Goal: Task Accomplishment & Management: Manage account settings

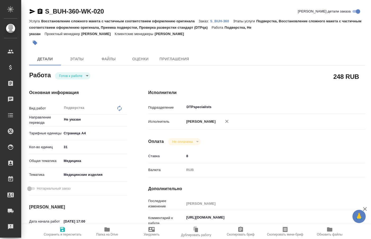
type textarea "x"
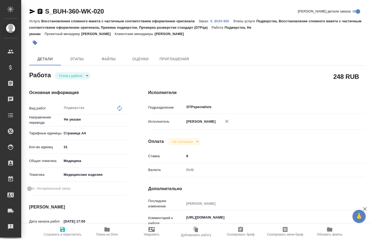
type textarea "x"
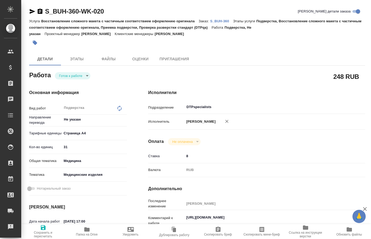
type textarea "x"
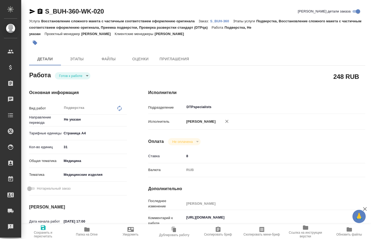
type textarea "x"
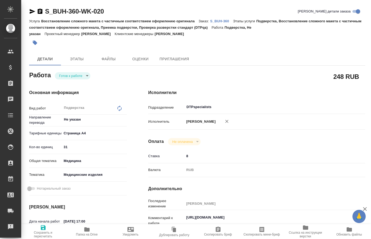
type textarea "x"
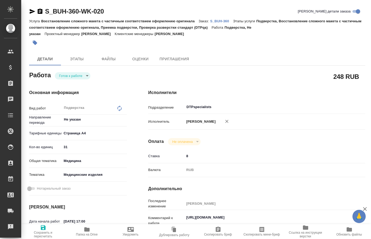
type textarea "x"
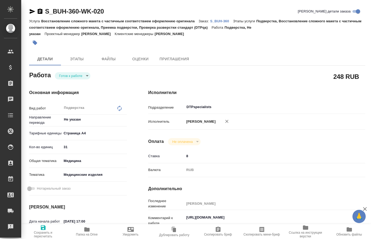
type textarea "x"
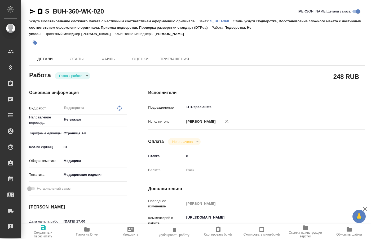
type textarea "x"
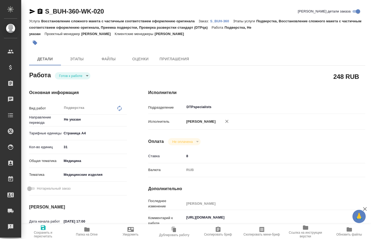
scroll to position [27, 0]
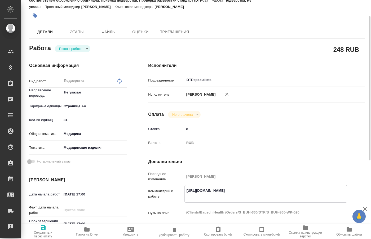
drag, startPoint x: 235, startPoint y: 194, endPoint x: 184, endPoint y: 189, distance: 51.4
click at [185, 189] on textarea "https://drive.awatera.com/apps/files/?dir=/Shares/Bausch%20Health%20/Orders/S_B…" at bounding box center [266, 193] width 162 height 14
type textarea "x"
click at [90, 231] on span "Папка на Drive" at bounding box center [86, 231] width 37 height 10
click at [81, 45] on div "Работа Готов к работе readyForWork" at bounding box center [78, 48] width 98 height 10
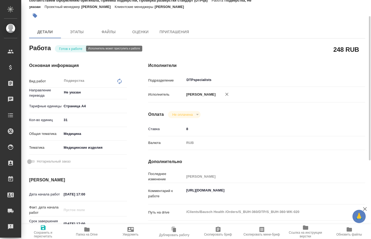
click at [82, 48] on body "🙏 .cls-1 fill:#fff; AWATERA Kucherenko Oksana Клиенты Спецификации Заказы 0 Чат…" at bounding box center [185, 119] width 371 height 239
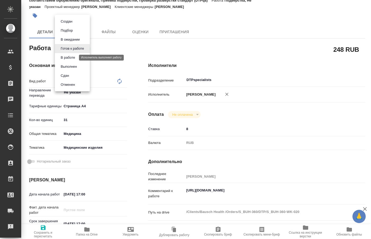
click at [71, 55] on button "В работе" at bounding box center [68, 58] width 18 height 6
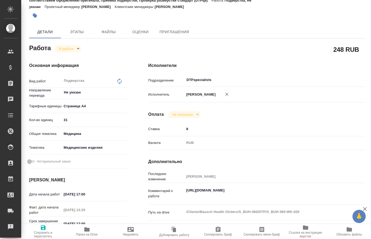
type textarea "x"
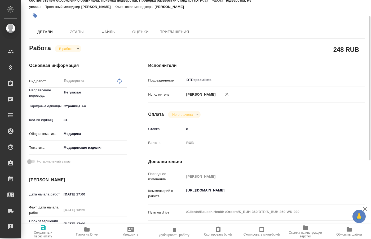
type textarea "x"
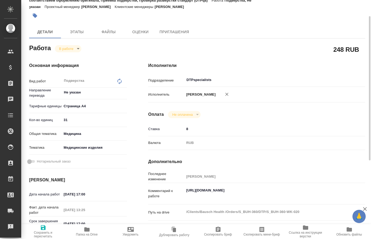
type textarea "x"
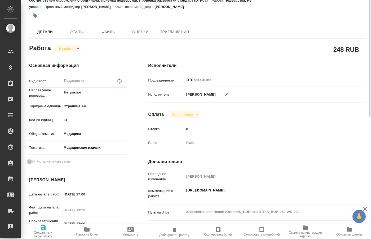
scroll to position [0, 0]
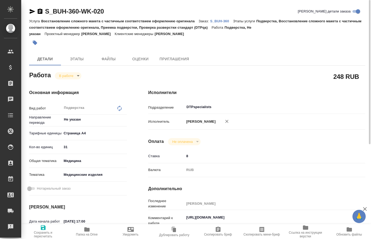
click at [78, 77] on body "🙏 .cls-1 fill:#fff; AWATERA Kucherenko Oksana Клиенты Спецификации Заказы 0 Чат…" at bounding box center [185, 119] width 371 height 239
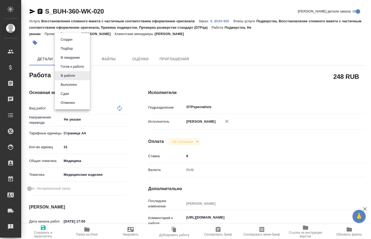
click at [269, 86] on div at bounding box center [185, 119] width 371 height 239
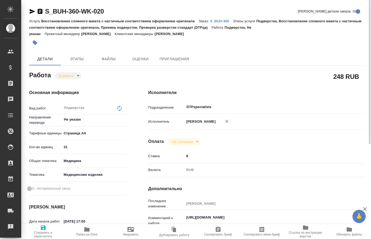
scroll to position [27, 0]
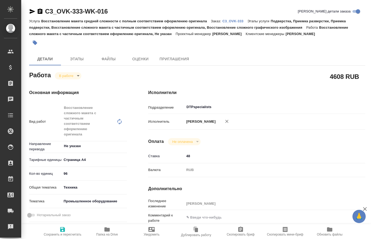
type textarea "x"
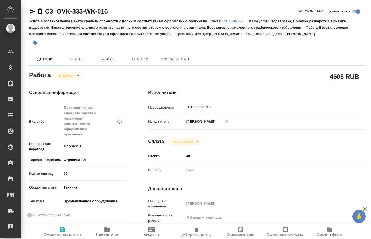
type textarea "x"
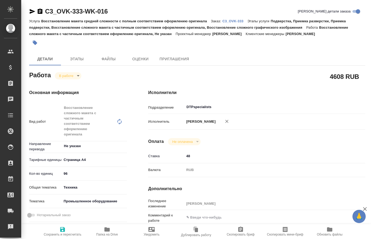
type textarea "x"
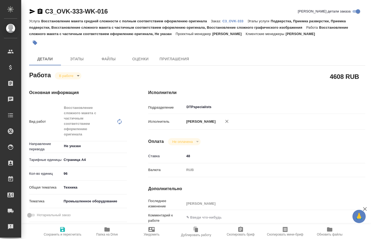
type textarea "x"
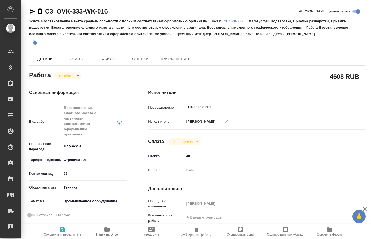
type textarea "x"
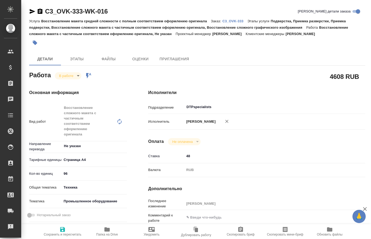
type textarea "x"
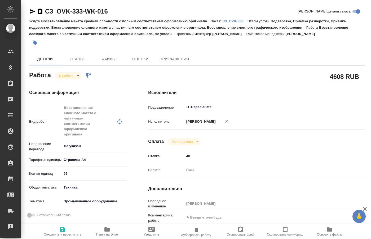
type textarea "x"
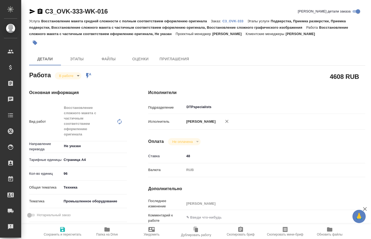
type textarea "x"
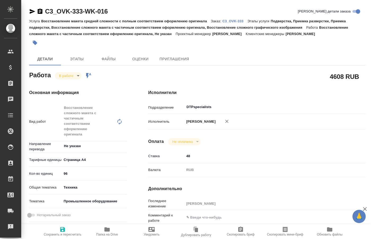
type textarea "x"
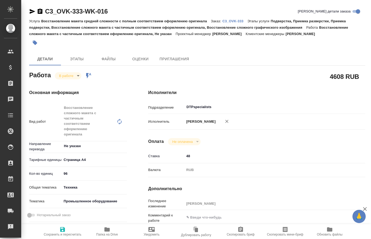
type textarea "x"
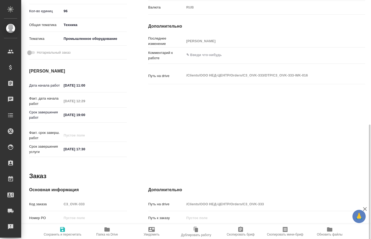
scroll to position [183, 0]
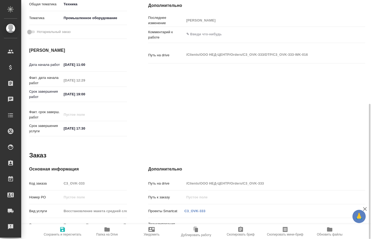
click at [108, 231] on icon "button" at bounding box center [107, 229] width 6 height 6
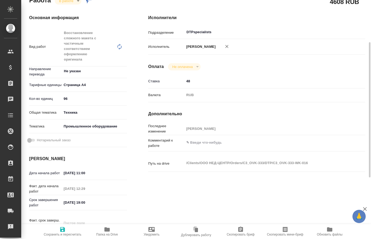
click at [77, 3] on body "🙏 .cls-1 fill:#fff; AWATERA Kucherenko Oksana Клиенты Спецификации Заказы 0 Чат…" at bounding box center [185, 119] width 371 height 239
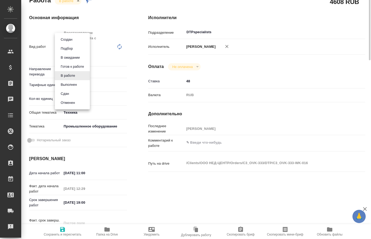
scroll to position [0, 0]
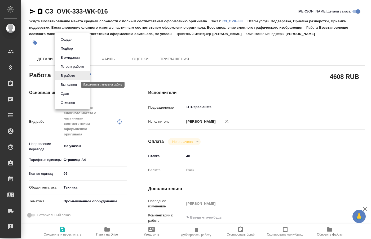
click at [71, 85] on button "Выполнен" at bounding box center [68, 85] width 19 height 6
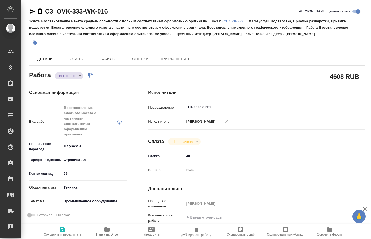
type textarea "x"
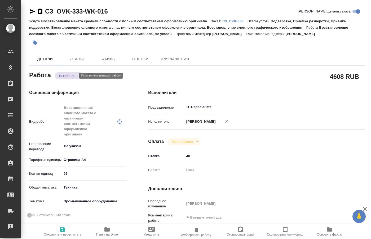
type textarea "x"
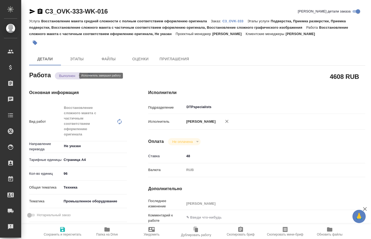
type textarea "x"
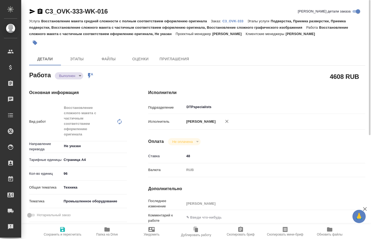
type textarea "x"
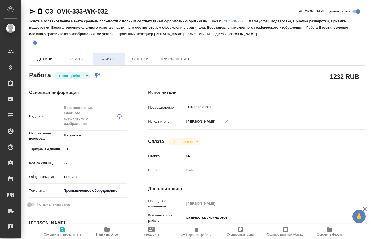
type textarea "x"
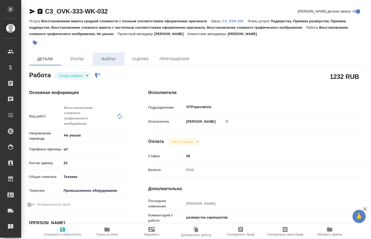
type textarea "x"
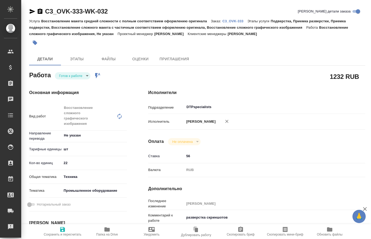
type textarea "x"
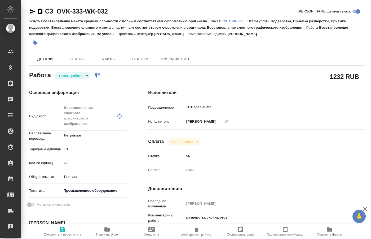
type textarea "x"
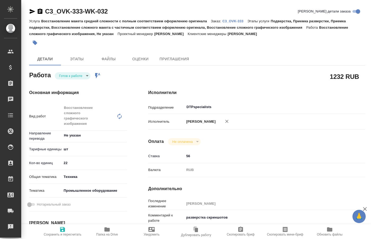
type textarea "x"
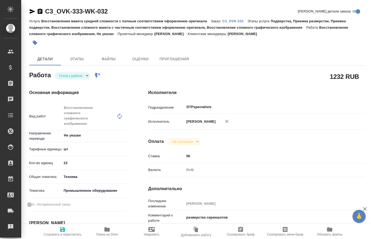
type textarea "x"
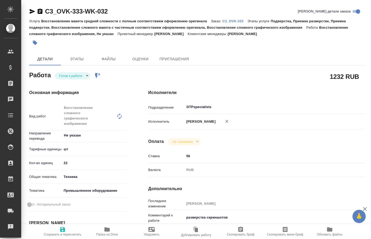
type textarea "x"
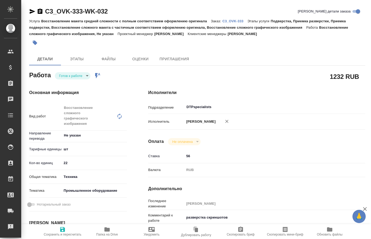
click at [85, 76] on body "🙏 .cls-1 fill:#fff; AWATERA [PERSON_NAME] Спецификации Заказы Чаты Todo Проекты…" at bounding box center [185, 119] width 371 height 239
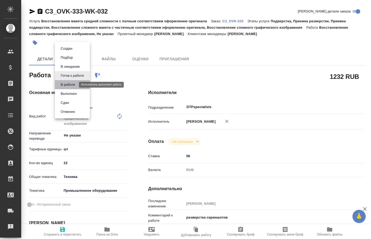
click at [73, 85] on button "В работе" at bounding box center [68, 85] width 18 height 6
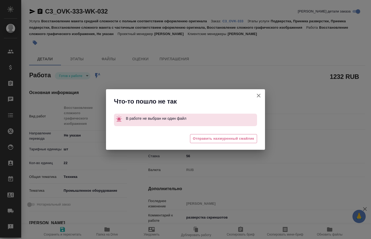
type textarea "x"
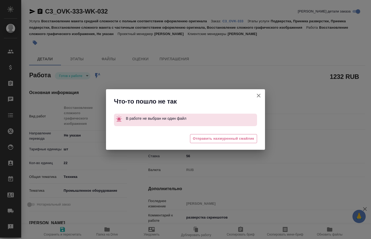
type textarea "x"
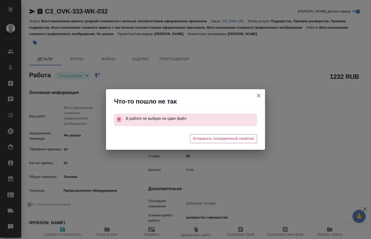
type textarea "x"
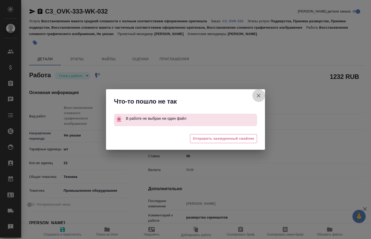
click at [260, 94] on icon "button" at bounding box center [259, 95] width 6 height 6
type textarea "x"
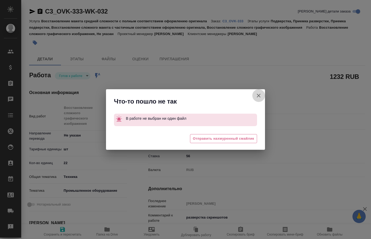
type textarea "x"
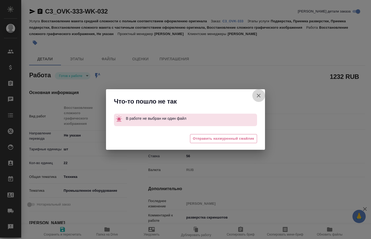
type textarea "x"
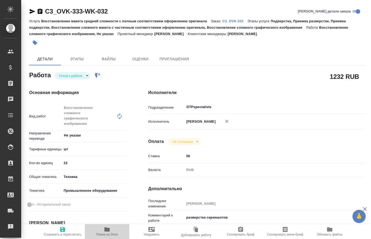
click at [106, 231] on icon "button" at bounding box center [107, 229] width 6 height 6
click at [87, 75] on body "🙏 .cls-1 fill:#fff; AWATERA [PERSON_NAME] Спецификации Заказы 0 Чаты Todo Проек…" at bounding box center [185, 119] width 371 height 239
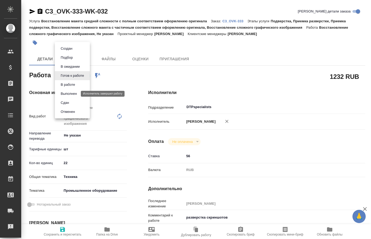
click at [67, 93] on button "Выполнен" at bounding box center [68, 94] width 19 height 6
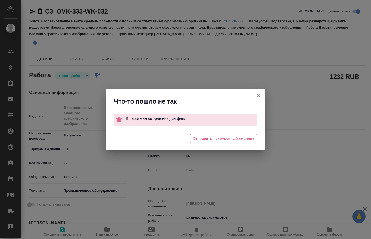
type textarea "x"
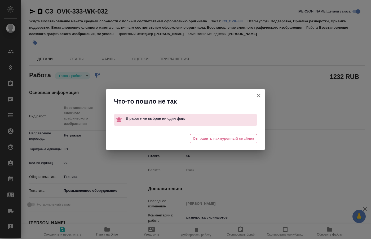
type textarea "x"
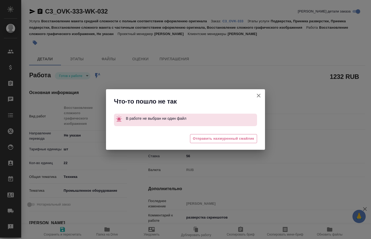
click at [259, 96] on icon "button" at bounding box center [259, 95] width 6 height 6
type textarea "x"
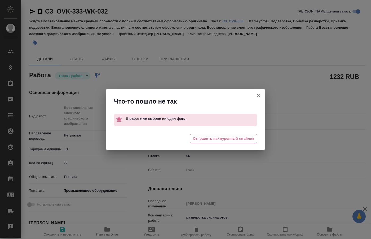
type textarea "x"
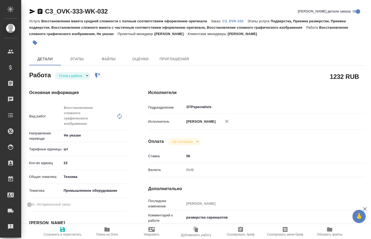
type textarea "x"
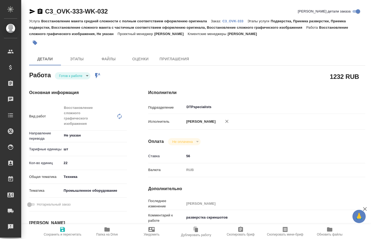
click at [97, 79] on div "Основная информация Вид работ Восстановление сложного графического изображения …" at bounding box center [78, 200] width 119 height 242
type textarea "x"
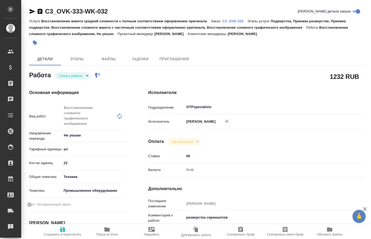
type textarea "x"
click at [95, 79] on div "Основная информация Вид работ Восстановление сложного графического изображения …" at bounding box center [78, 200] width 119 height 242
click at [30, 10] on icon "button" at bounding box center [33, 11] width 6 height 5
click at [80, 76] on body "🙏 .cls-1 fill:#fff; AWATERA [PERSON_NAME] Спецификации Заказы 0 Чаты Todo Проек…" at bounding box center [185, 119] width 371 height 239
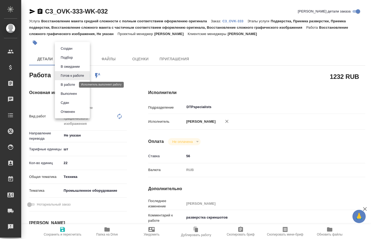
click at [73, 84] on button "В работе" at bounding box center [68, 85] width 18 height 6
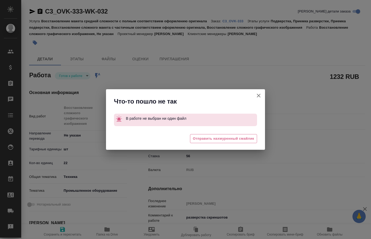
type textarea "x"
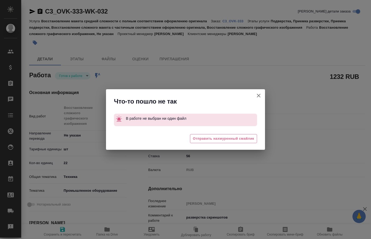
type textarea "x"
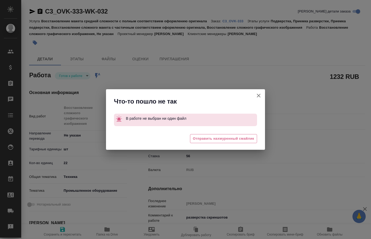
type textarea "x"
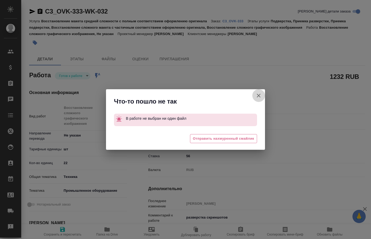
click at [260, 96] on icon "button" at bounding box center [259, 96] width 4 height 4
type textarea "x"
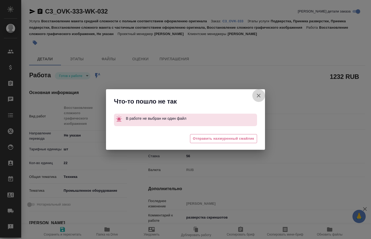
type textarea "x"
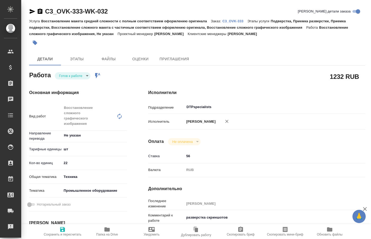
type textarea "x"
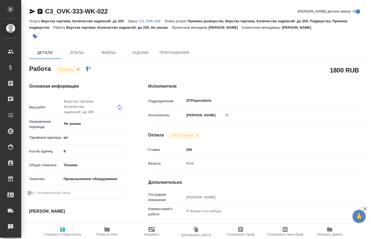
type textarea "x"
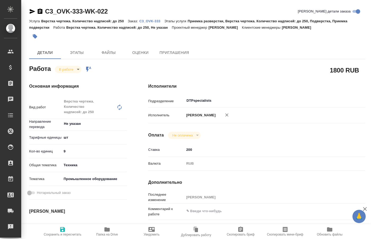
type textarea "x"
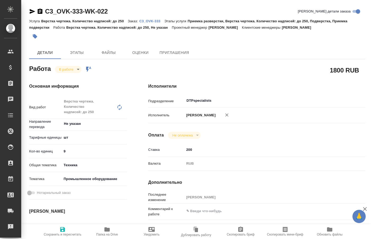
type textarea "x"
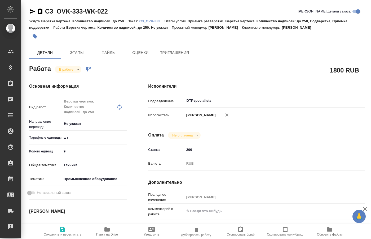
type textarea "x"
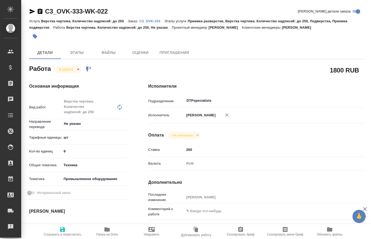
type textarea "x"
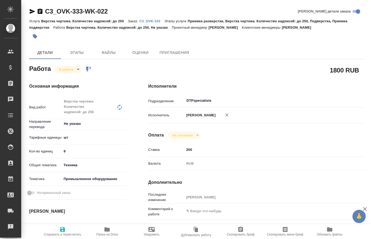
type textarea "x"
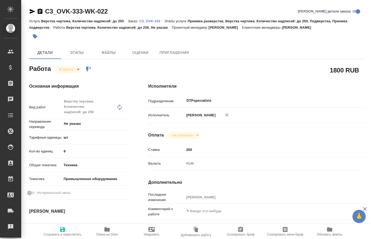
click at [105, 230] on icon "button" at bounding box center [107, 229] width 5 height 4
type textarea "x"
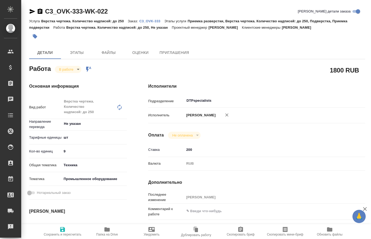
type textarea "x"
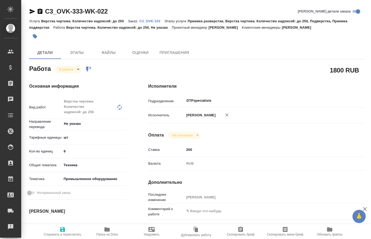
type textarea "x"
click at [77, 72] on body "🙏 .cls-1 fill:#fff; AWATERA Kucherenko Oksana Клиенты Спецификации Заказы 0 Чат…" at bounding box center [185, 119] width 371 height 239
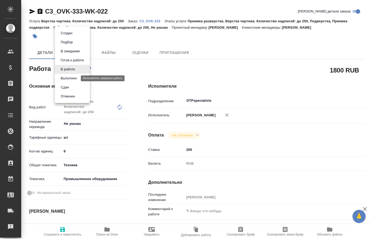
click at [67, 78] on button "Выполнен" at bounding box center [68, 78] width 19 height 6
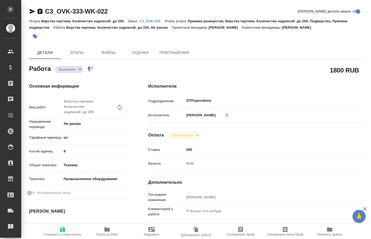
type textarea "x"
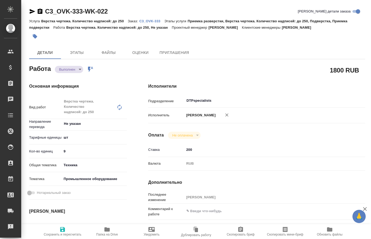
type textarea "x"
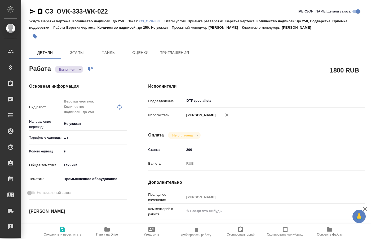
type textarea "x"
